Goal: Book appointment/travel/reservation

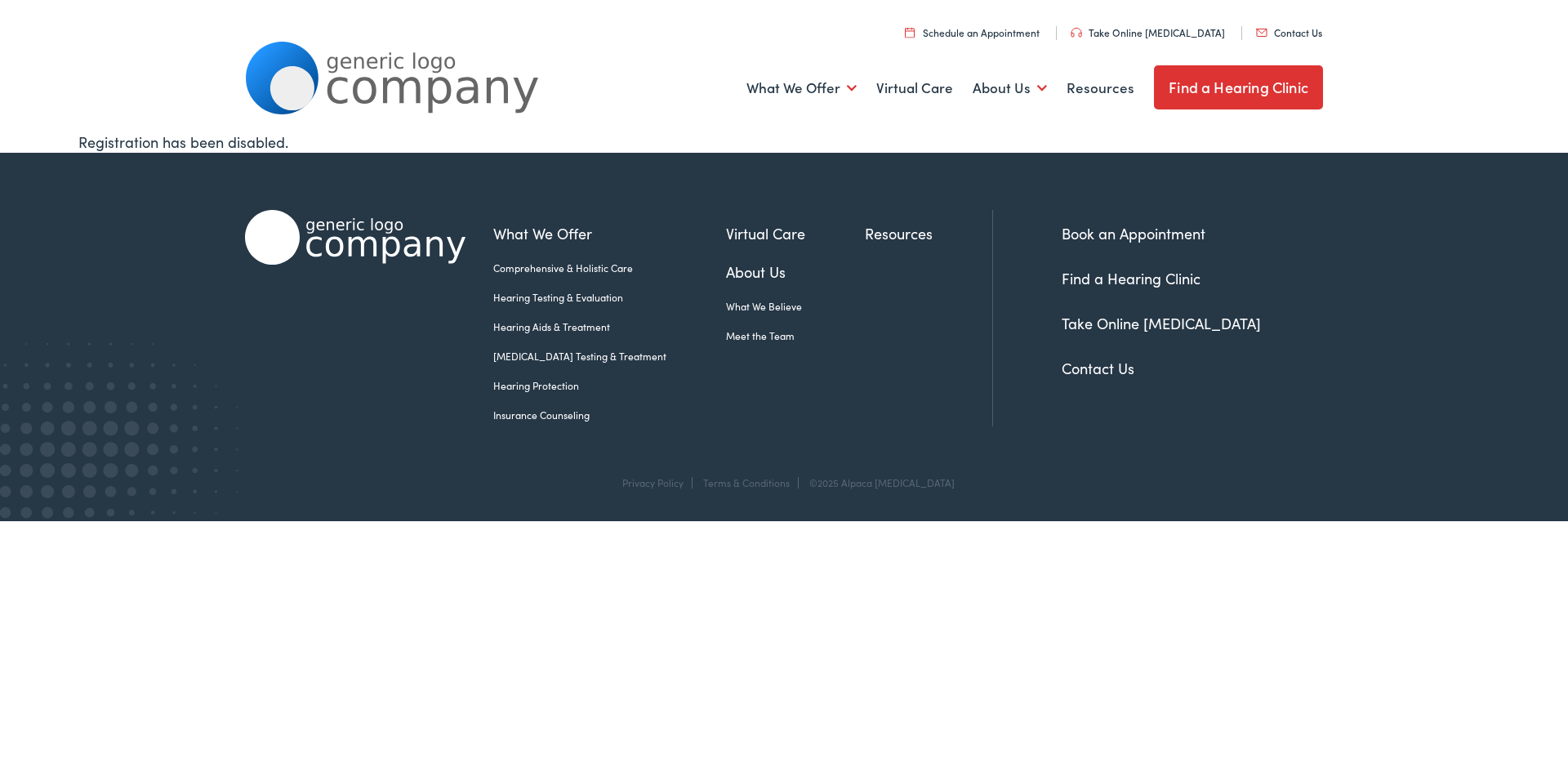
click at [533, 327] on link "Hearing Aids & Treatment" at bounding box center [609, 327] width 232 height 15
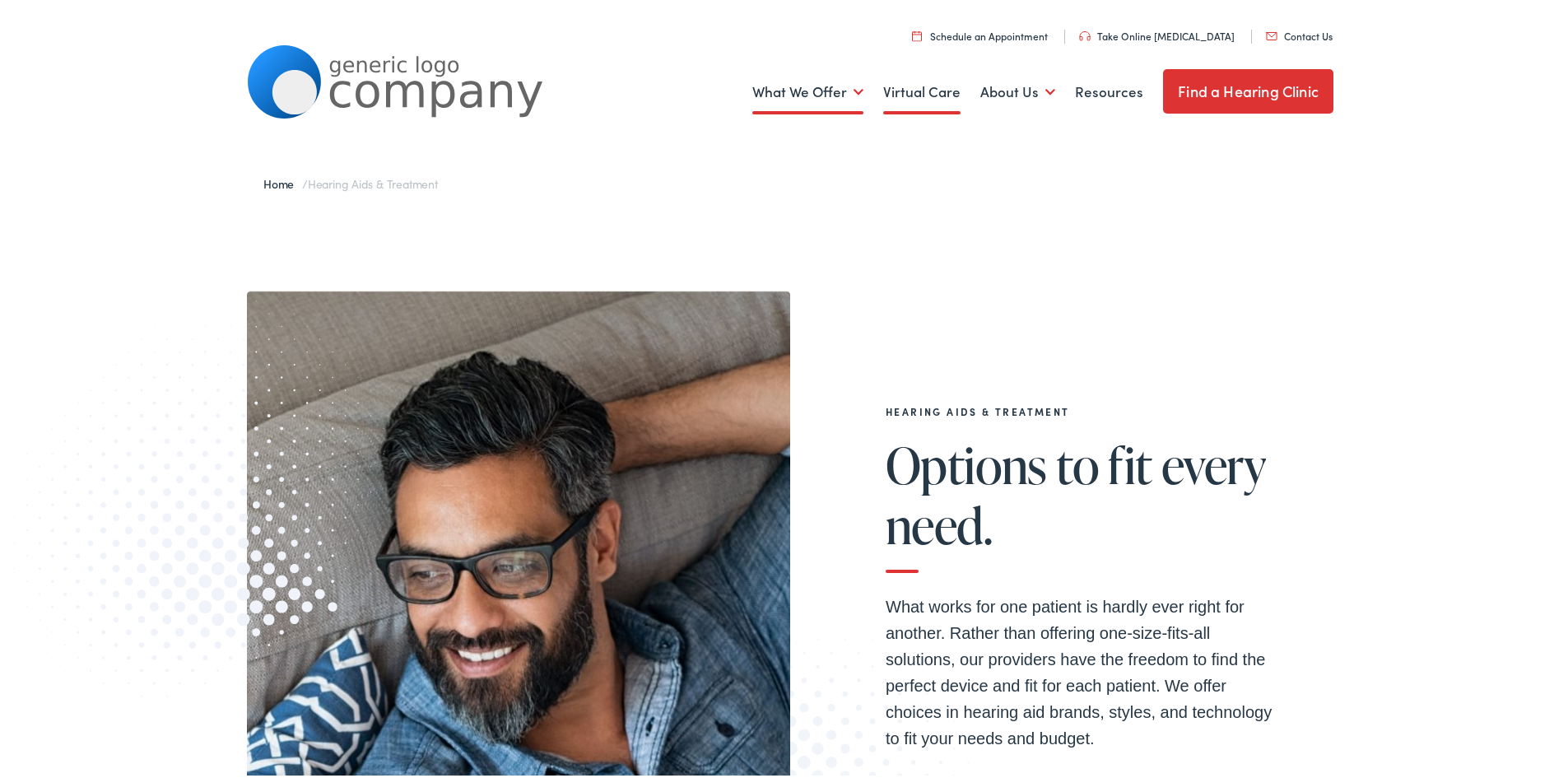
click at [921, 89] on link "Virtual Care" at bounding box center [922, 89] width 77 height 61
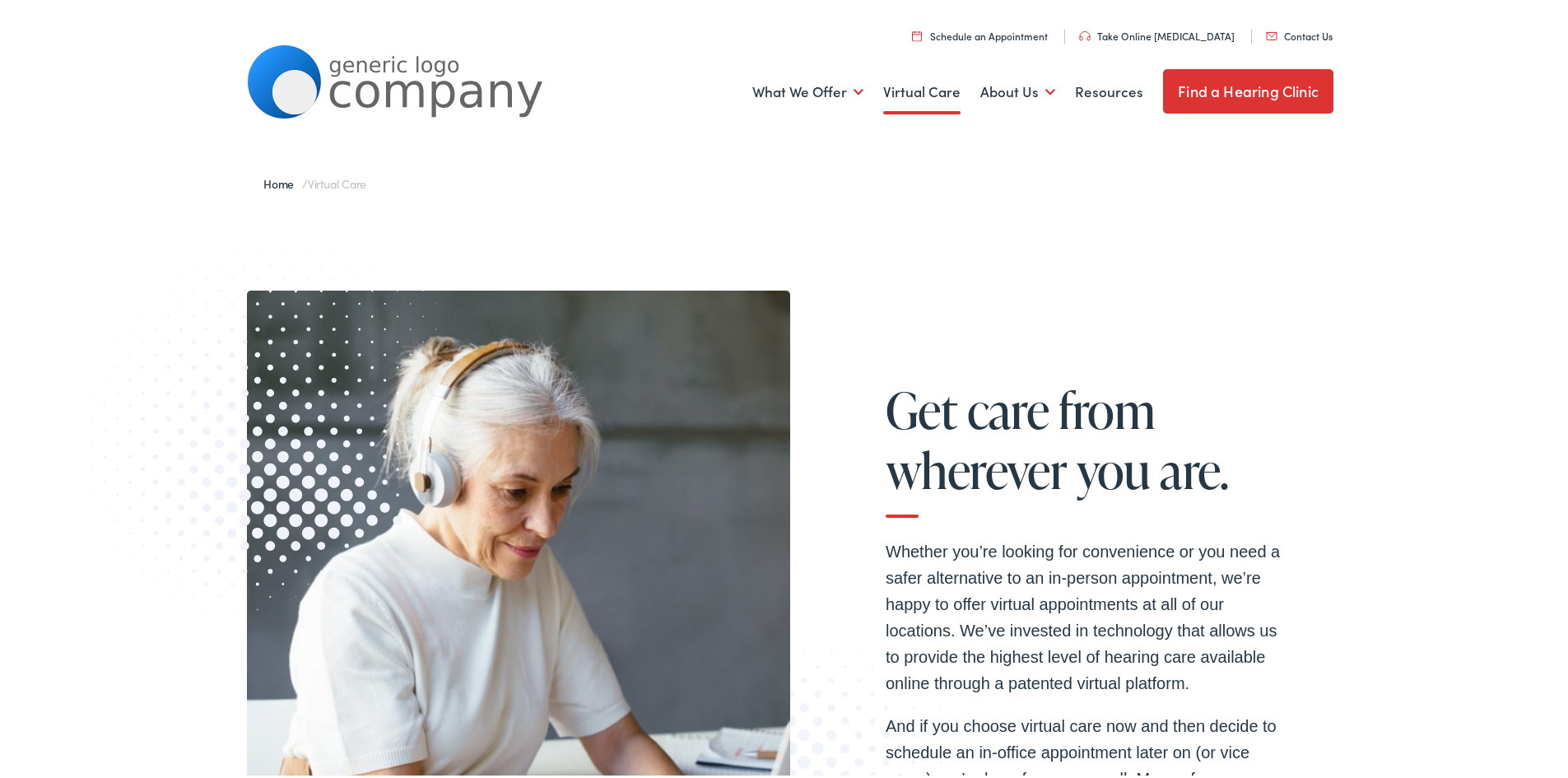
click at [971, 33] on link "Schedule an Appointment" at bounding box center [980, 33] width 136 height 14
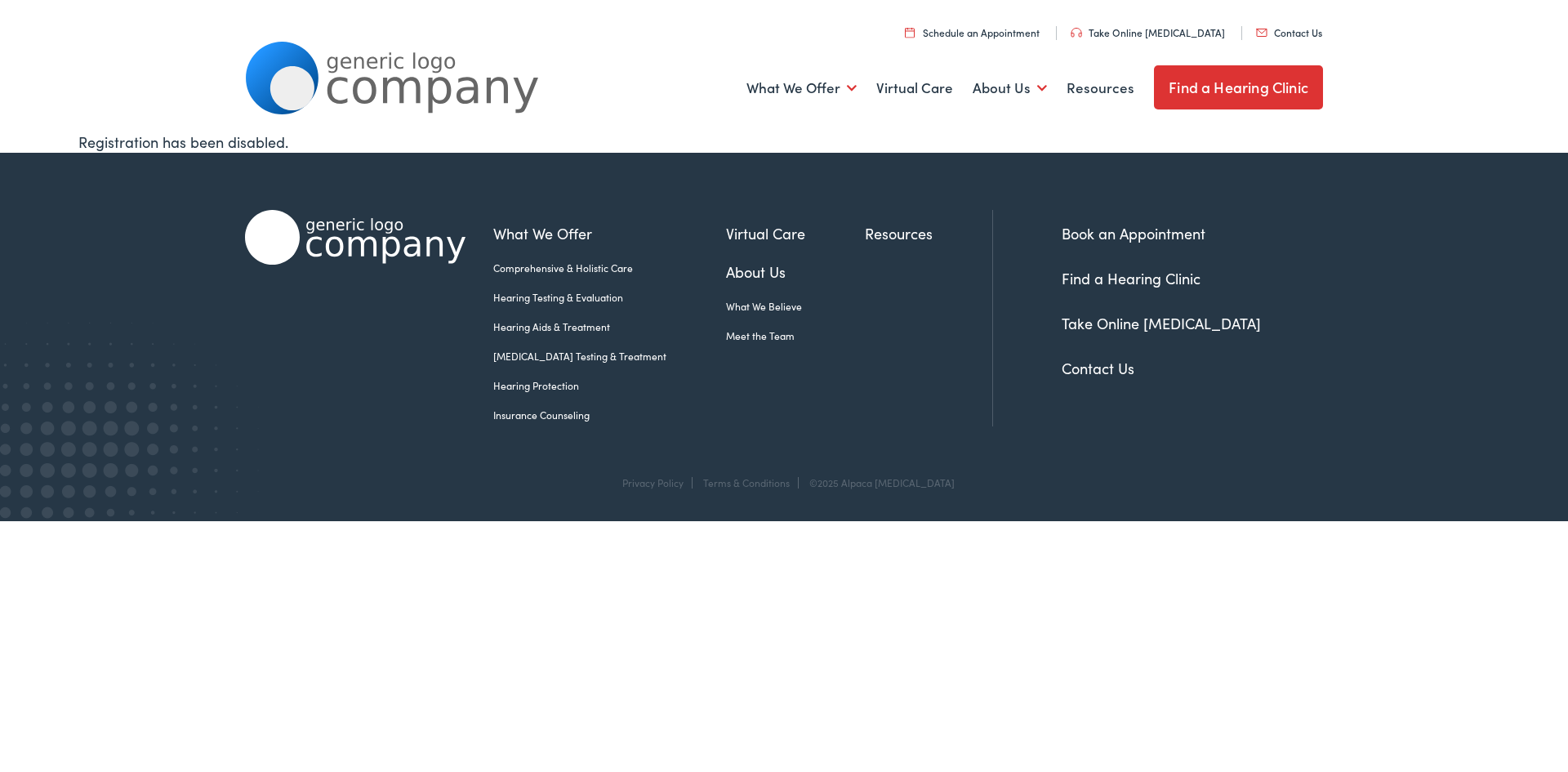
click at [966, 34] on link "Schedule an Appointment" at bounding box center [972, 32] width 135 height 14
